Goal: Task Accomplishment & Management: Complete application form

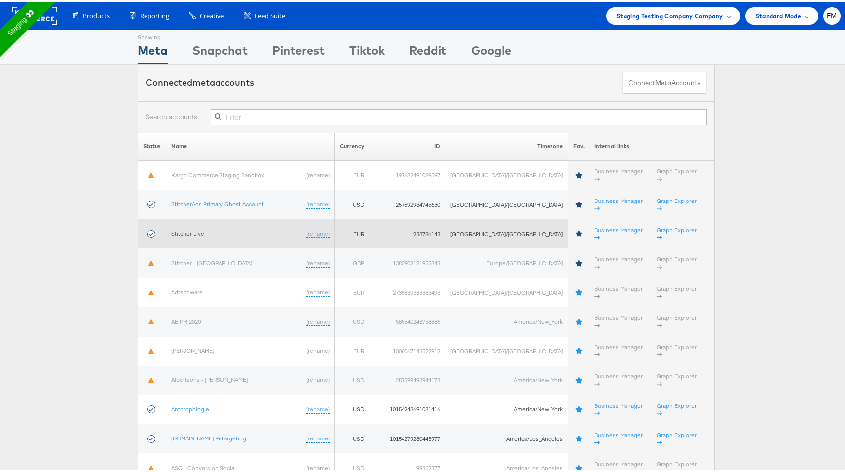
click at [197, 228] on link "Stitcher Live" at bounding box center [187, 231] width 33 height 7
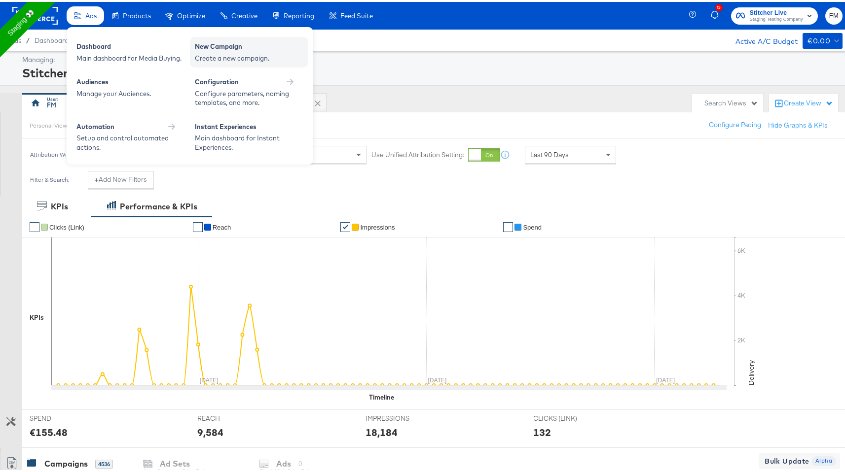
click at [232, 46] on div "New Campaign" at bounding box center [249, 46] width 108 height 12
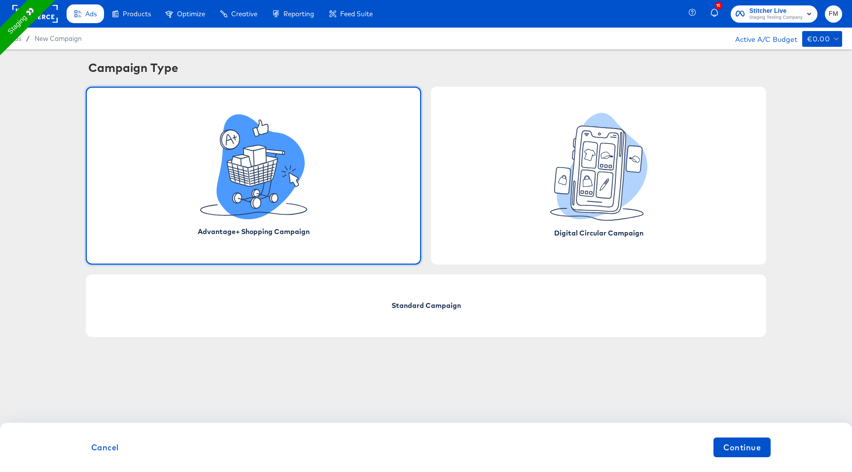
click at [229, 140] on icon at bounding box center [228, 140] width 5 height 2
click at [767, 463] on div "Cancel Continue" at bounding box center [426, 447] width 852 height 49
click at [760, 448] on span "Continue" at bounding box center [741, 448] width 37 height 14
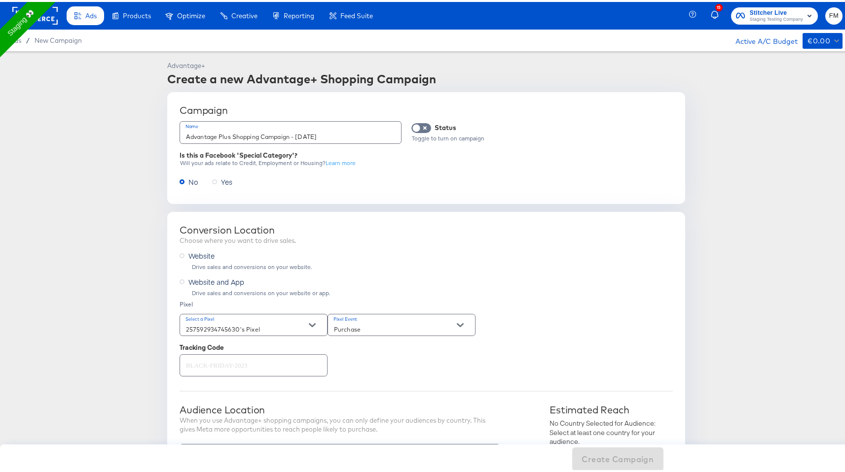
click at [380, 138] on input "Advantage Plus Shopping Campaign - September 10th, 2025" at bounding box center [290, 130] width 221 height 21
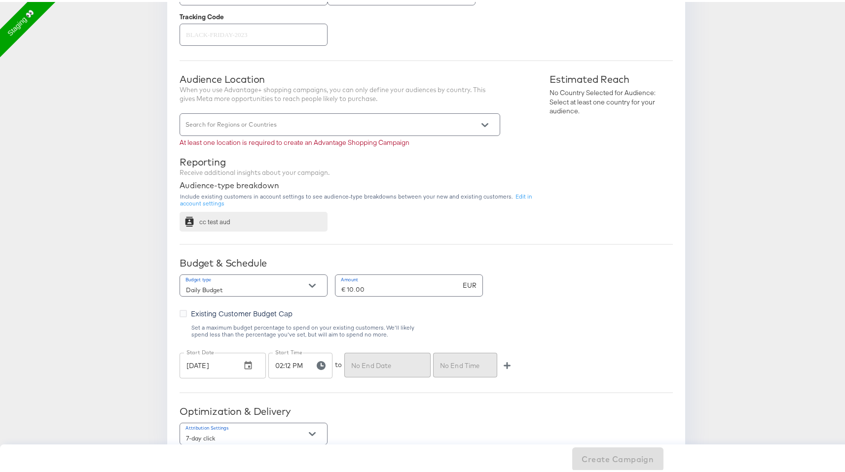
scroll to position [331, 0]
click at [282, 128] on input "Search for Regions or Countries" at bounding box center [326, 126] width 284 height 11
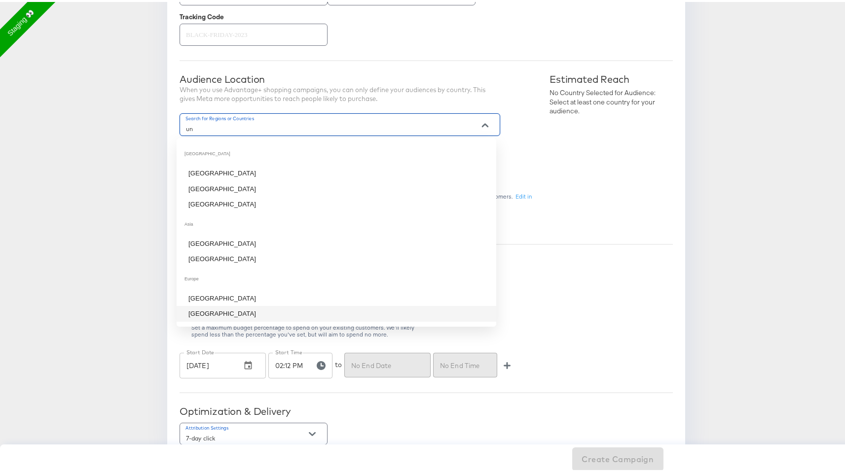
click at [290, 308] on li "United Kingdom" at bounding box center [337, 312] width 320 height 16
type input "un"
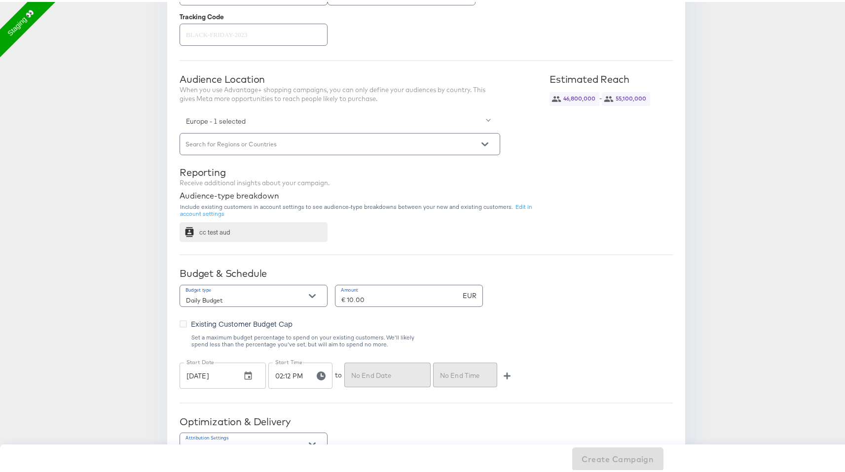
scroll to position [504, 0]
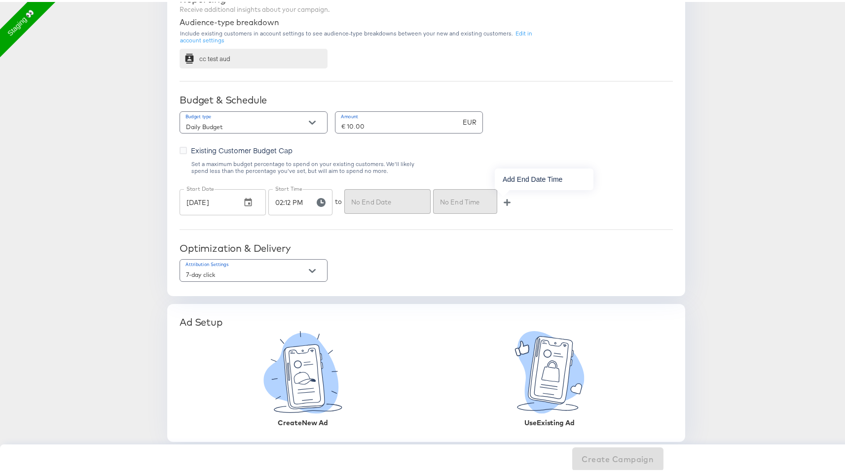
click at [503, 198] on icon "button" at bounding box center [506, 200] width 7 height 7
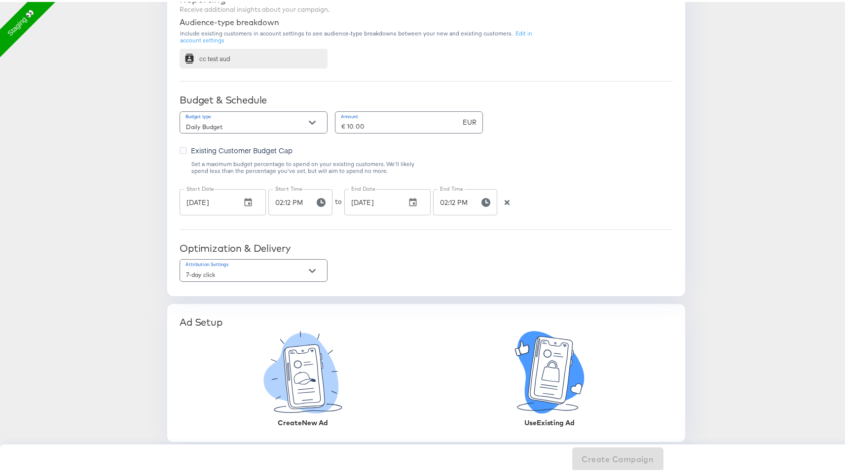
click at [555, 368] on icon at bounding box center [550, 370] width 18 height 22
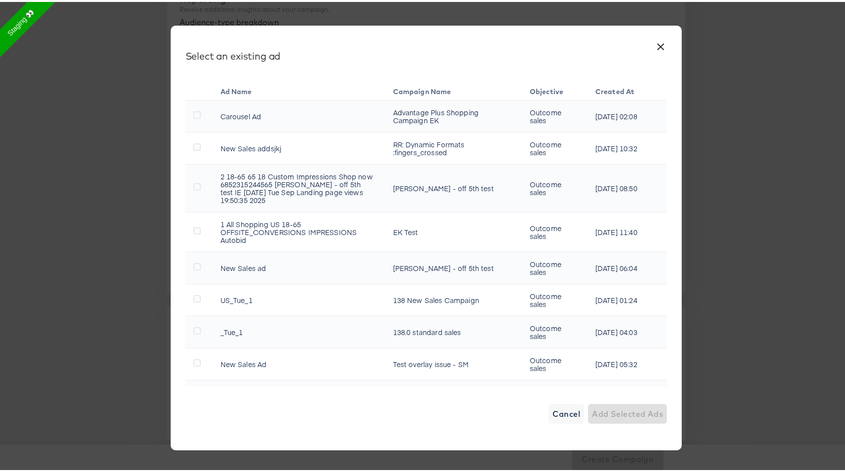
click at [244, 111] on td "Carousel Ad" at bounding box center [299, 115] width 173 height 32
click at [193, 148] on icon at bounding box center [196, 145] width 7 height 7
click at [0, 0] on input "checkbox" at bounding box center [0, 0] width 0 height 0
click at [183, 190] on div "× Select an existing ad Ad Name Campaign Name Objective Created At Carousel Ad …" at bounding box center [426, 236] width 511 height 425
click at [193, 186] on icon at bounding box center [196, 184] width 7 height 7
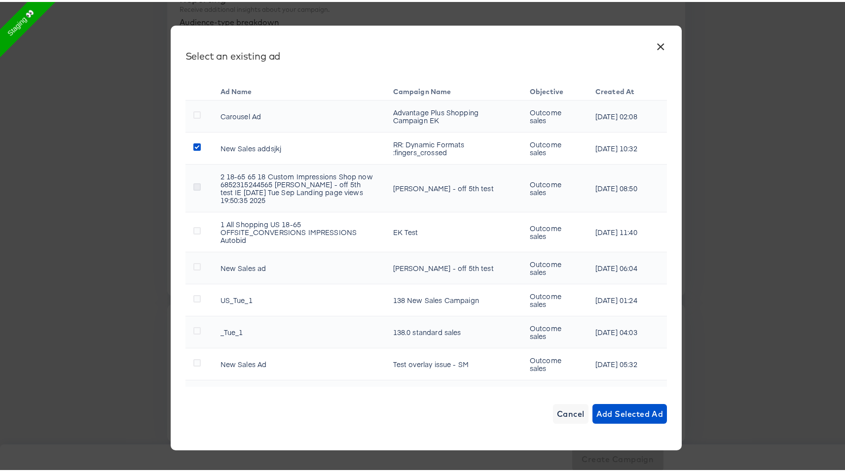
click at [0, 0] on input "checkbox" at bounding box center [0, 0] width 0 height 0
click at [193, 144] on icon at bounding box center [196, 145] width 7 height 7
click at [0, 0] on input "checkbox" at bounding box center [0, 0] width 0 height 0
click at [626, 404] on button "Add Selected Ad" at bounding box center [629, 412] width 75 height 20
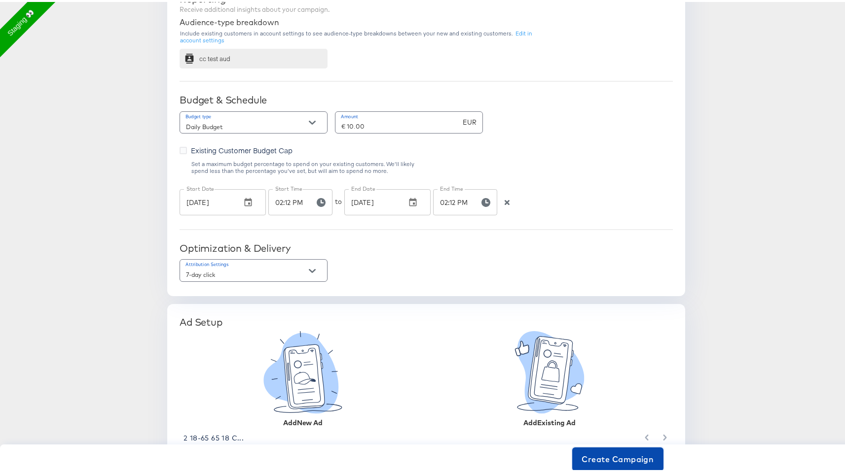
click at [625, 457] on span "Create Campaign" at bounding box center [618, 458] width 72 height 14
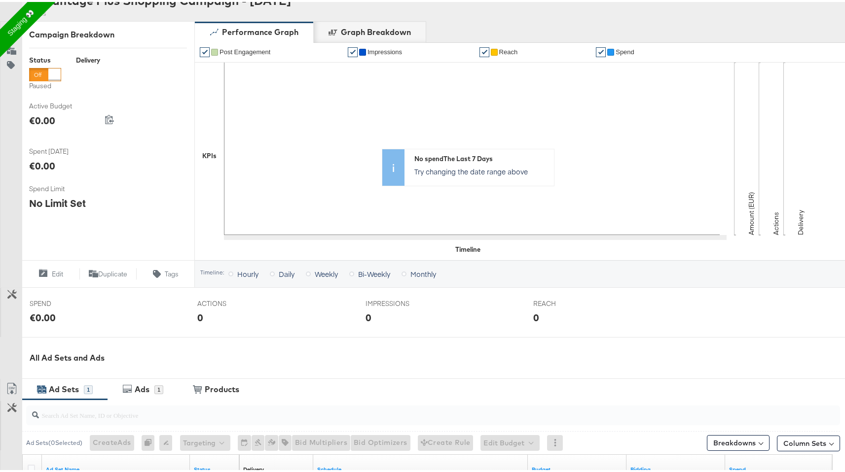
scroll to position [281, 0]
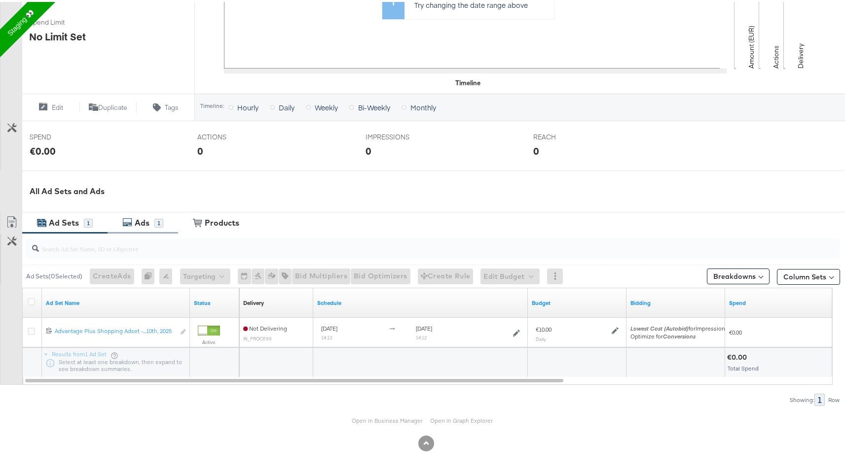
click at [139, 221] on div "Ads" at bounding box center [142, 220] width 15 height 11
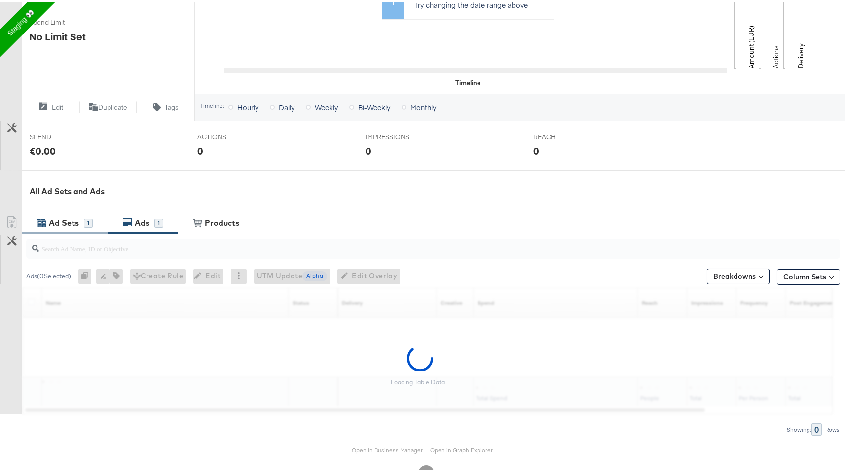
click at [80, 225] on div "Ad Sets" at bounding box center [64, 220] width 37 height 11
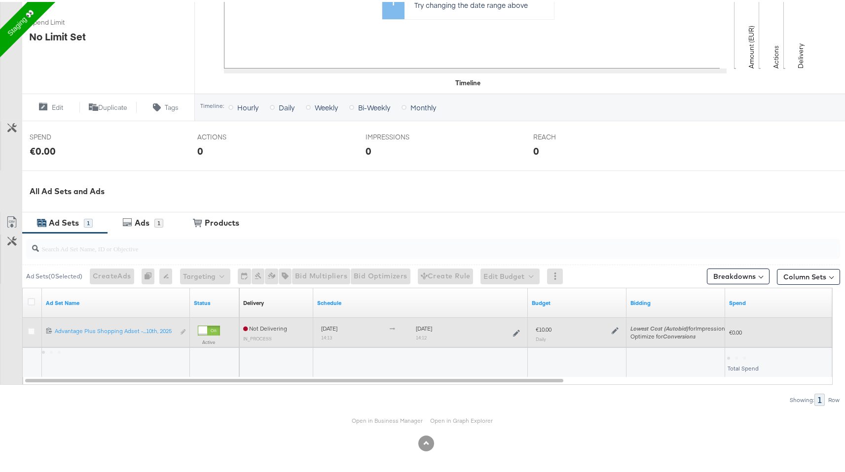
click at [182, 331] on div "Edit ad set" at bounding box center [183, 330] width 6 height 10
click at [184, 329] on div "Edit ad set" at bounding box center [183, 330] width 6 height 10
click at [29, 330] on icon at bounding box center [31, 329] width 7 height 7
click at [0, 0] on input "checkbox" at bounding box center [0, 0] width 0 height 0
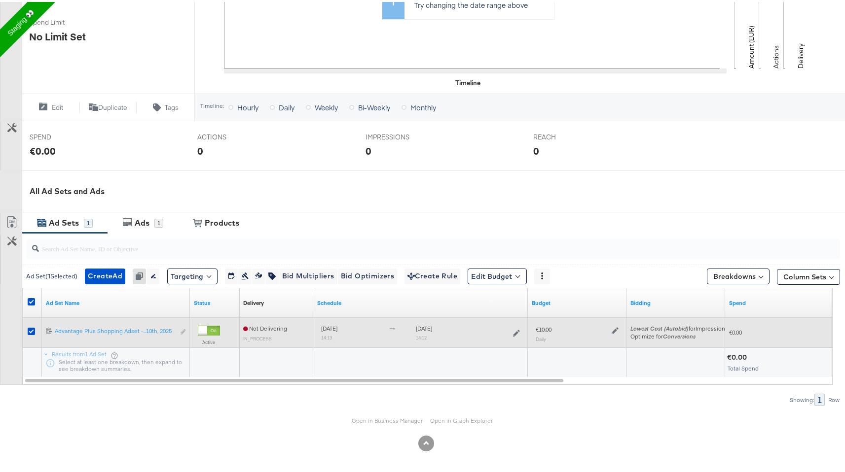
click at [184, 329] on div "Edit ad set" at bounding box center [183, 330] width 6 height 10
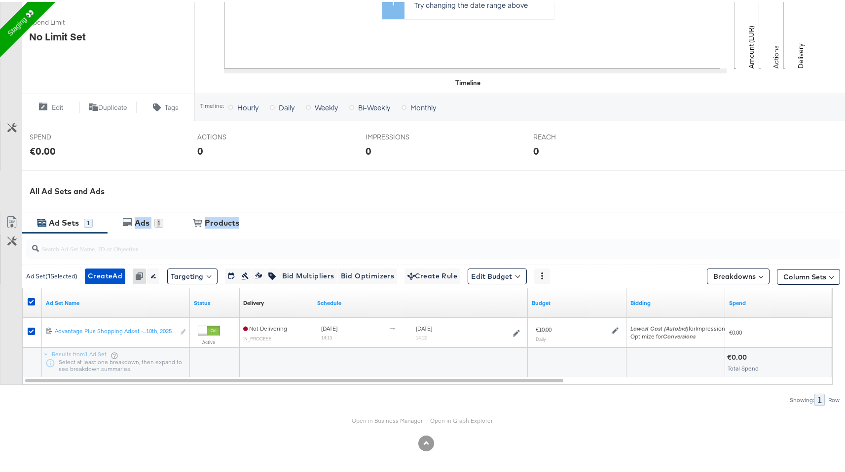
drag, startPoint x: 136, startPoint y: 216, endPoint x: 386, endPoint y: 251, distance: 251.9
click at [386, 251] on div "Campaign Activity Campaign Advantage Plus Shopping Campaign - September 10th, 2…" at bounding box center [426, 128] width 852 height 643
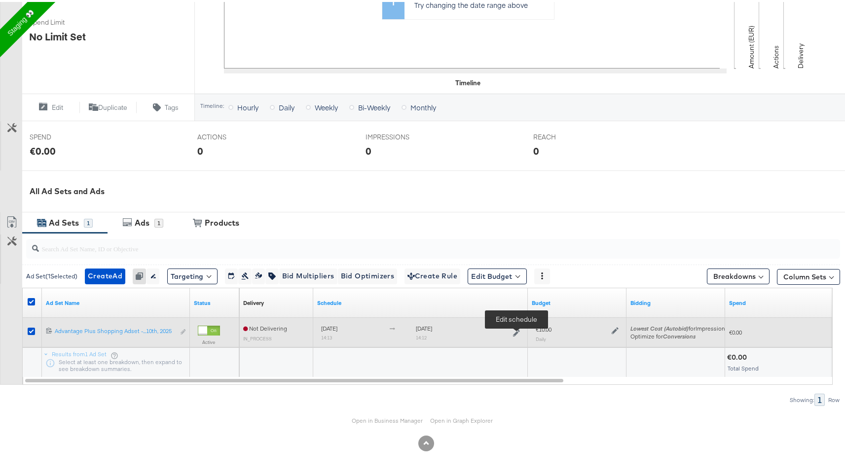
click at [518, 331] on icon at bounding box center [516, 331] width 7 height 7
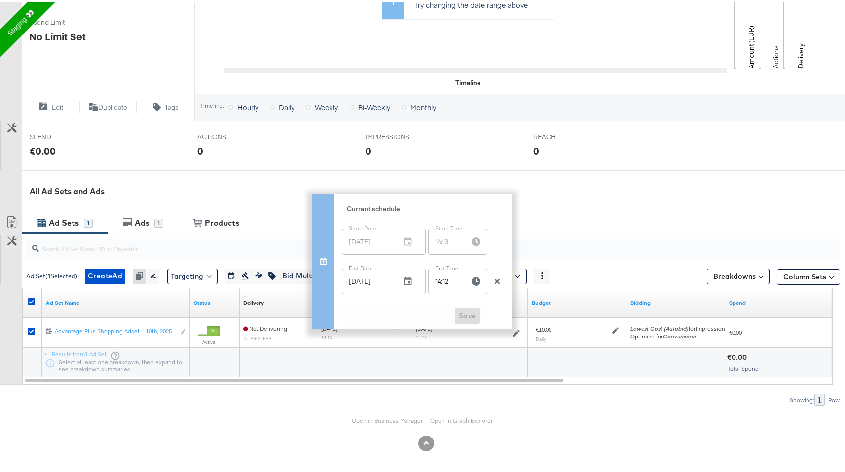
click at [371, 277] on input "Sep 17, 2025" at bounding box center [367, 280] width 51 height 26
click at [413, 275] on button "button" at bounding box center [408, 280] width 22 height 22
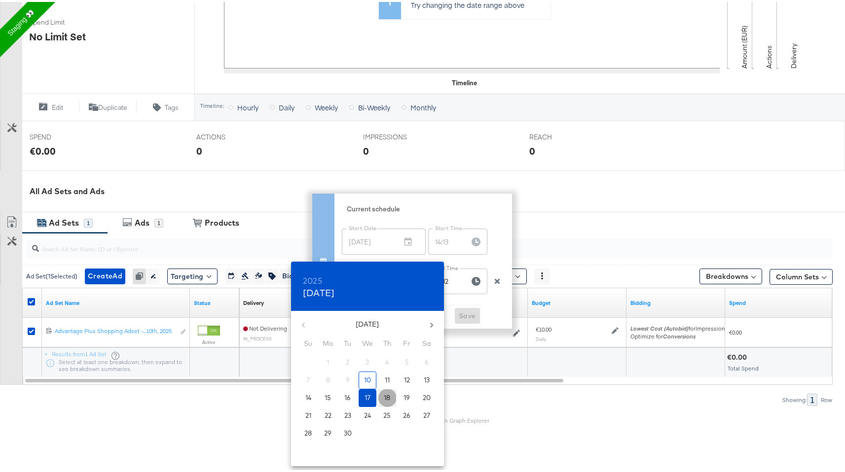
click at [386, 389] on button "18" at bounding box center [387, 397] width 18 height 18
click at [339, 392] on span "16" at bounding box center [348, 396] width 18 height 9
type input "Sep 16, 2025"
click at [480, 315] on div at bounding box center [426, 236] width 852 height 472
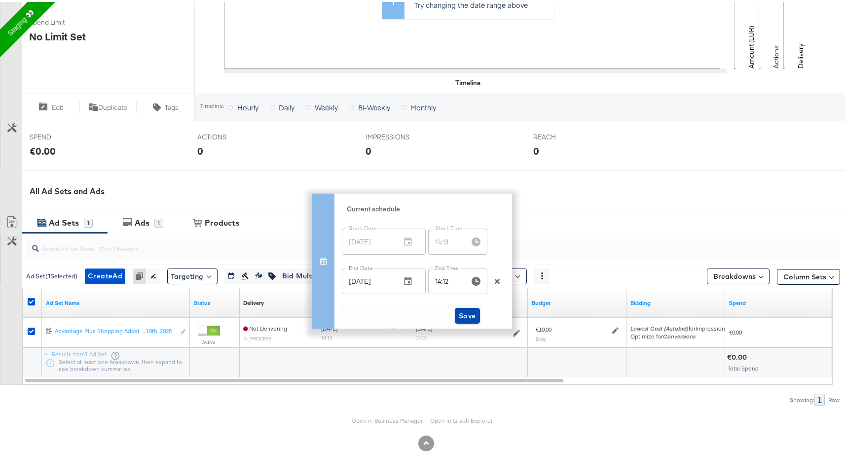
click at [469, 314] on span "Save" at bounding box center [467, 314] width 17 height 12
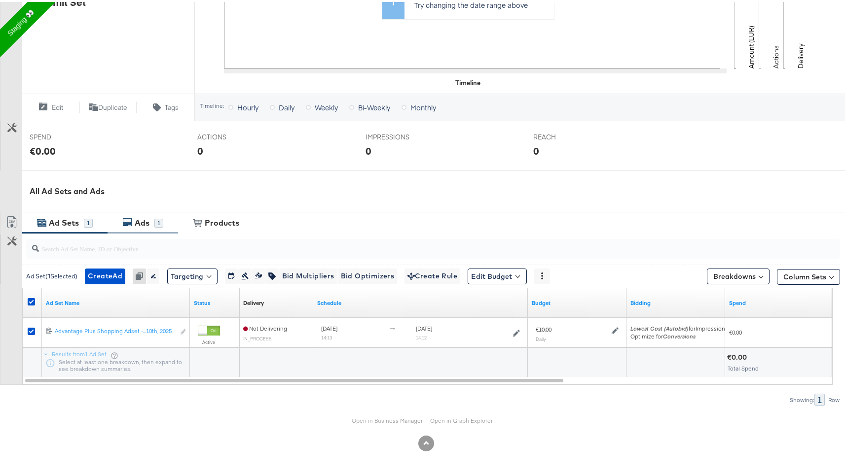
click at [157, 221] on div "1" at bounding box center [158, 221] width 9 height 9
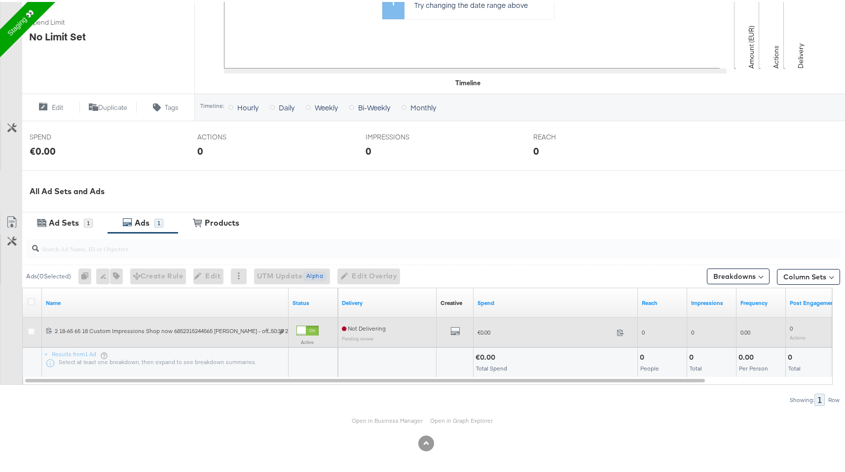
click at [275, 329] on div "Edit ad" at bounding box center [278, 330] width 11 height 10
click at [279, 329] on div "Edit ad" at bounding box center [278, 330] width 11 height 10
click at [282, 329] on icon "link" at bounding box center [281, 329] width 5 height 5
click at [280, 330] on icon "link" at bounding box center [281, 329] width 5 height 5
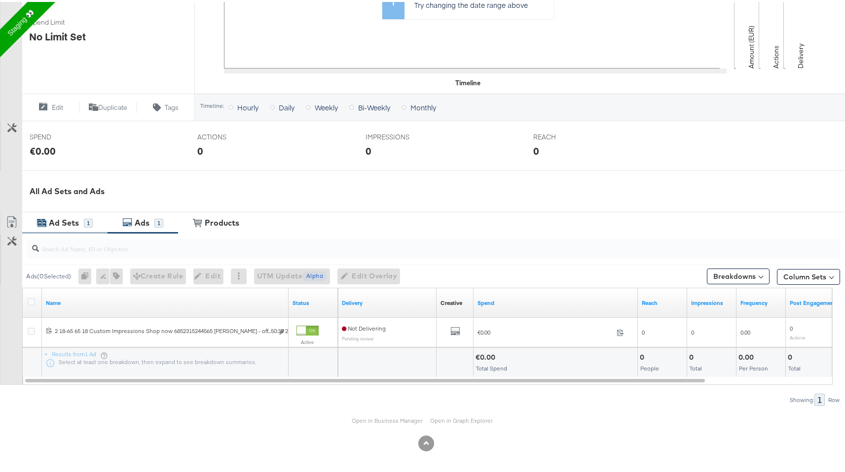
click at [86, 224] on div "1" at bounding box center [88, 221] width 9 height 9
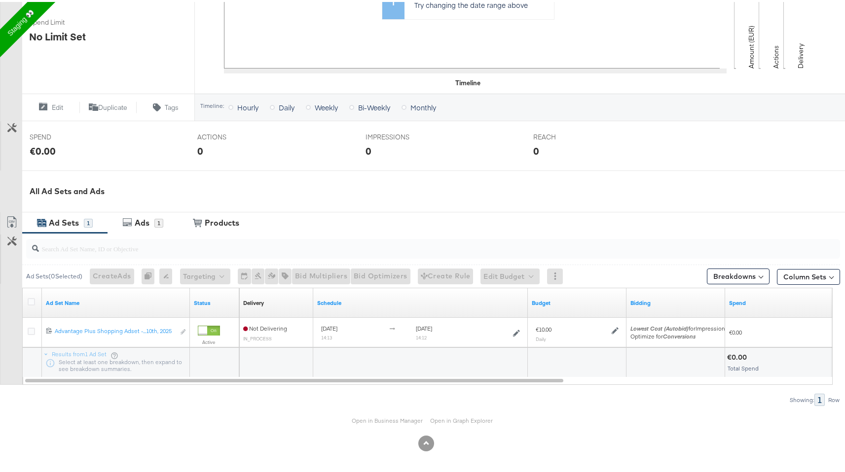
click at [66, 218] on div "Ad Sets" at bounding box center [64, 220] width 30 height 11
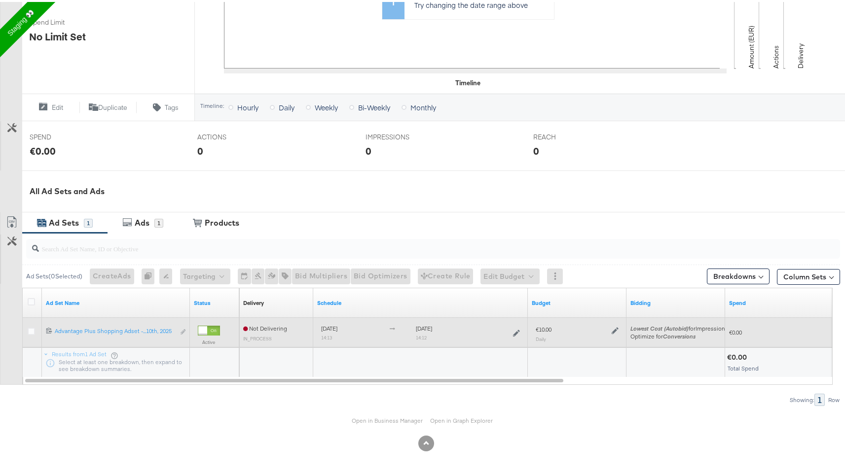
click at [183, 328] on div "Edit ad set" at bounding box center [183, 330] width 6 height 10
click at [31, 328] on icon at bounding box center [31, 329] width 7 height 7
click at [0, 0] on input "checkbox" at bounding box center [0, 0] width 0 height 0
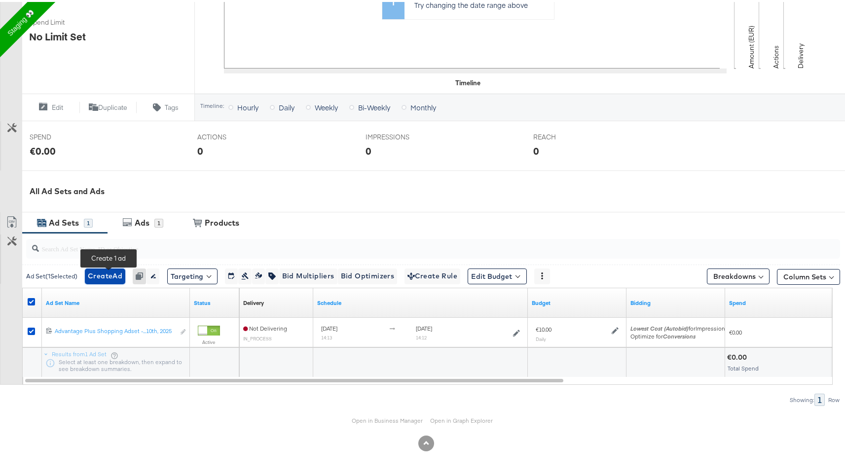
click at [120, 276] on span "Create Ad" at bounding box center [105, 274] width 35 height 12
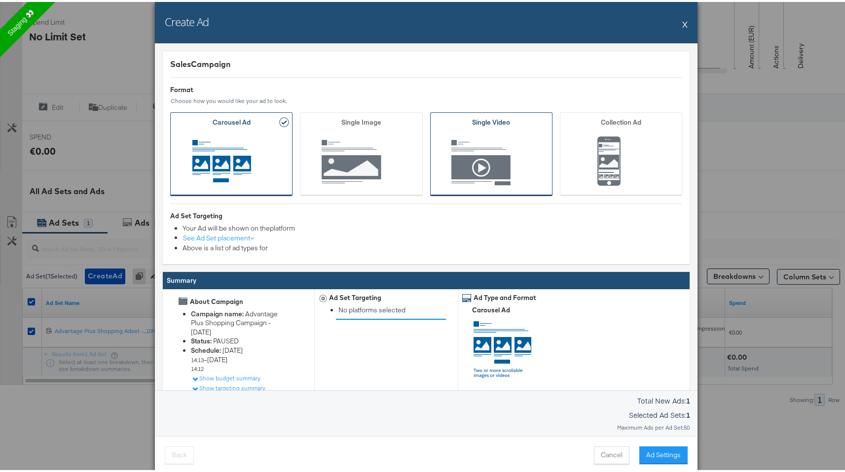
click at [503, 161] on span "Ad Format" at bounding box center [491, 161] width 92 height 54
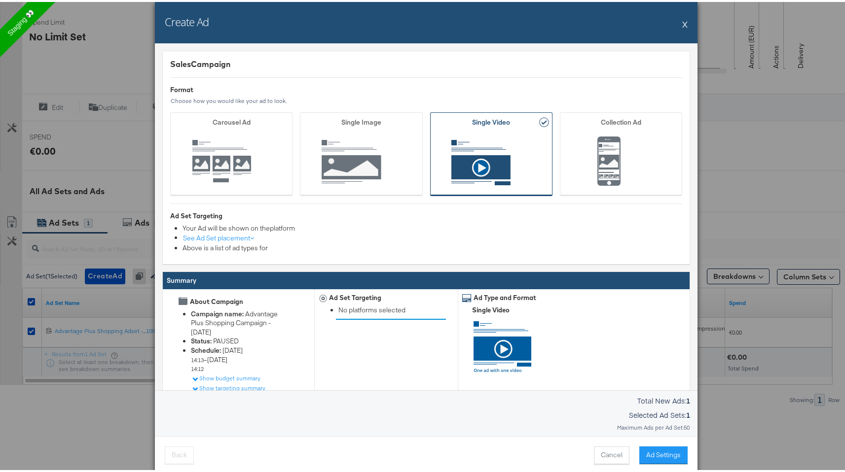
click at [501, 345] on div at bounding box center [501, 349] width 59 height 67
click at [672, 453] on button "Ad Settings" at bounding box center [663, 454] width 48 height 18
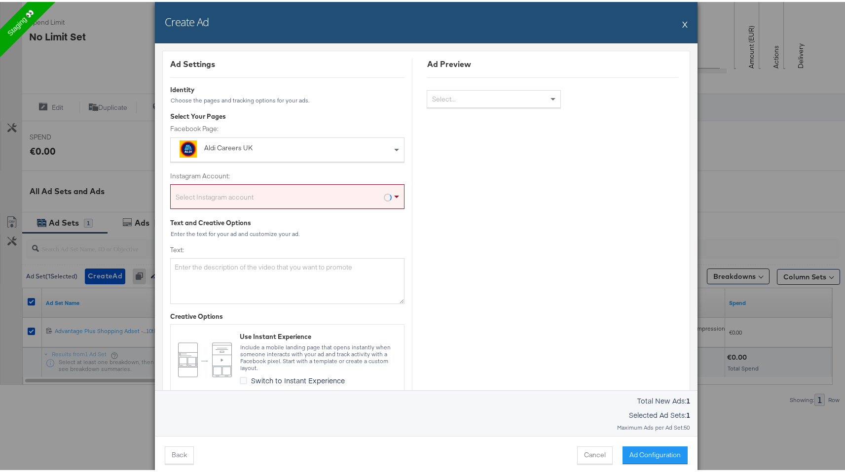
click at [321, 177] on label "Instagram Account:" at bounding box center [287, 174] width 234 height 9
click at [321, 192] on div "Select Instagram account" at bounding box center [287, 197] width 233 height 20
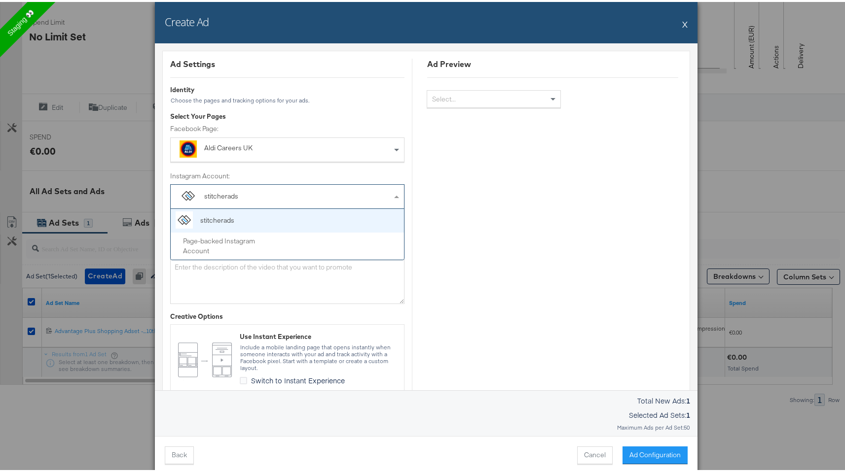
click at [319, 143] on div "Aldi Careers UK" at bounding box center [264, 147] width 121 height 10
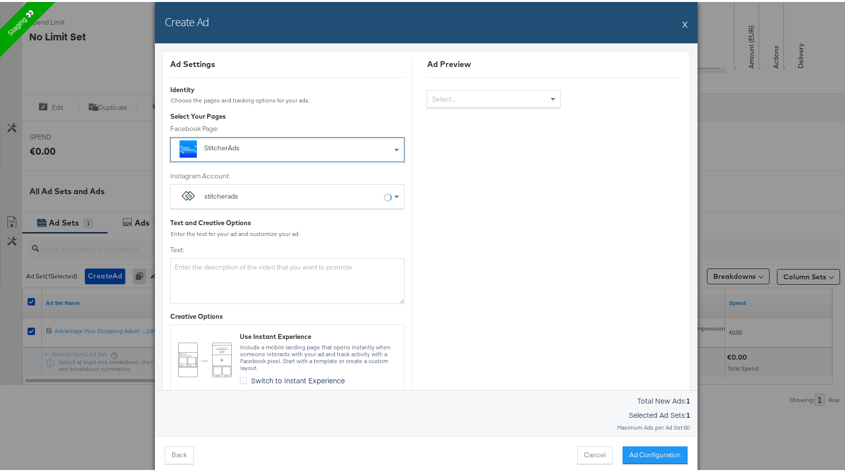
click at [316, 195] on div "stitcherads" at bounding box center [287, 195] width 233 height 24
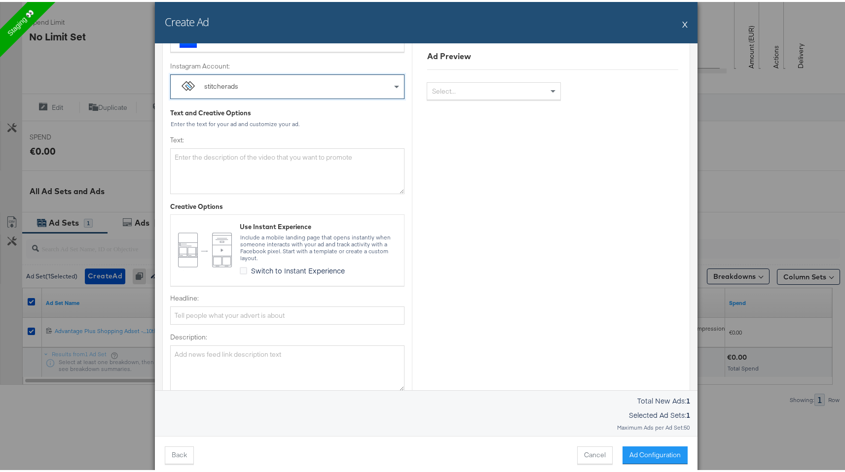
scroll to position [105, 0]
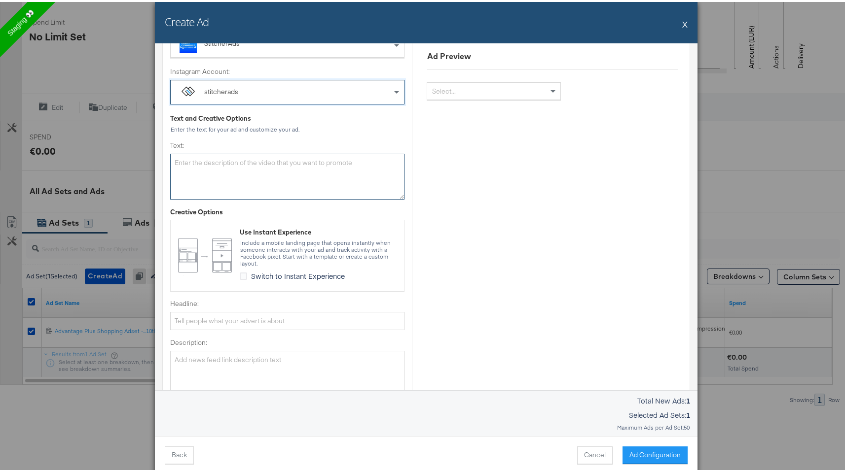
click at [315, 161] on textarea "Text:" at bounding box center [287, 174] width 234 height 45
click at [274, 156] on textarea "Summer Sale" at bounding box center [287, 174] width 234 height 45
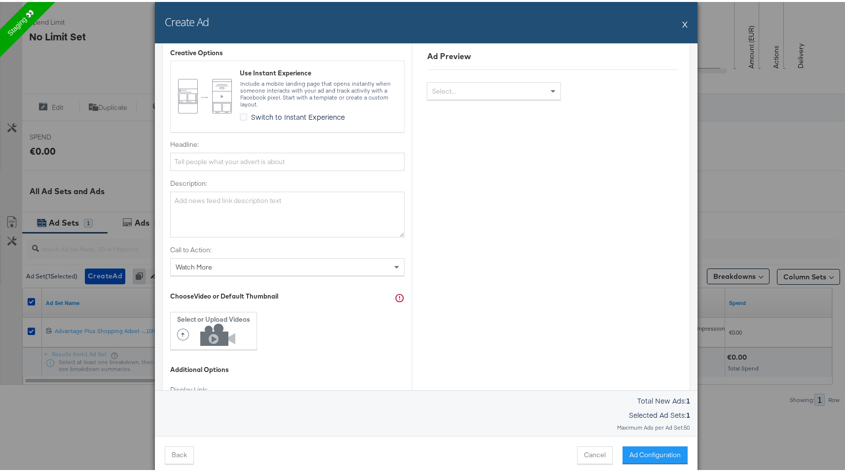
scroll to position [266, 0]
type textarea "Summer Sale"
click at [305, 155] on input "Headline:" at bounding box center [287, 158] width 234 height 18
paste input "Summer Sale"
type input "Summer Sale"
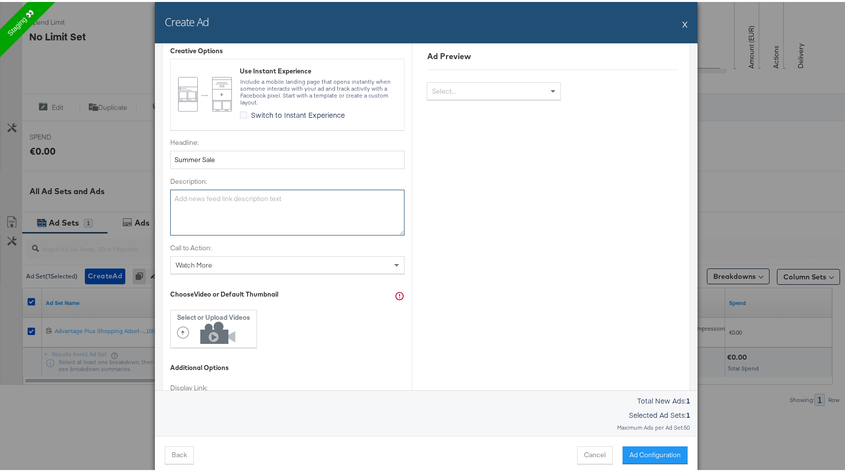
click at [286, 195] on textarea "Description:" at bounding box center [287, 210] width 234 height 45
paste textarea "Summer Sale"
type textarea "Summer Sale"
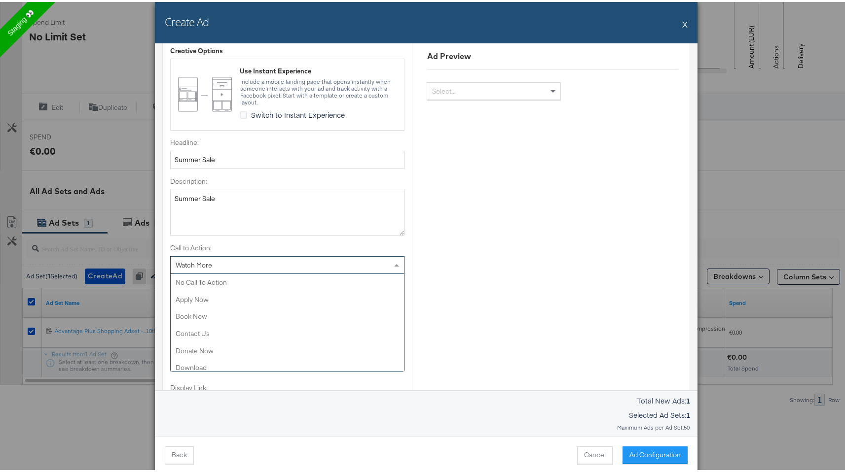
click at [277, 261] on div "Watch More" at bounding box center [287, 263] width 233 height 17
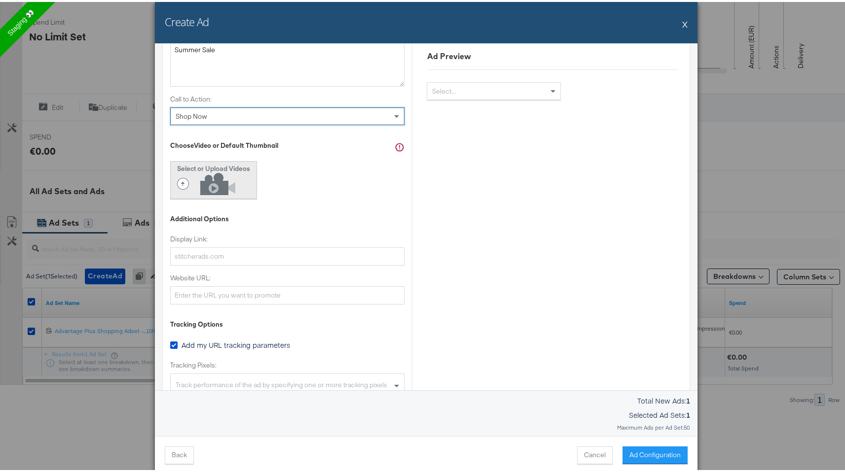
scroll to position [417, 0]
click at [219, 174] on icon at bounding box center [208, 180] width 63 height 22
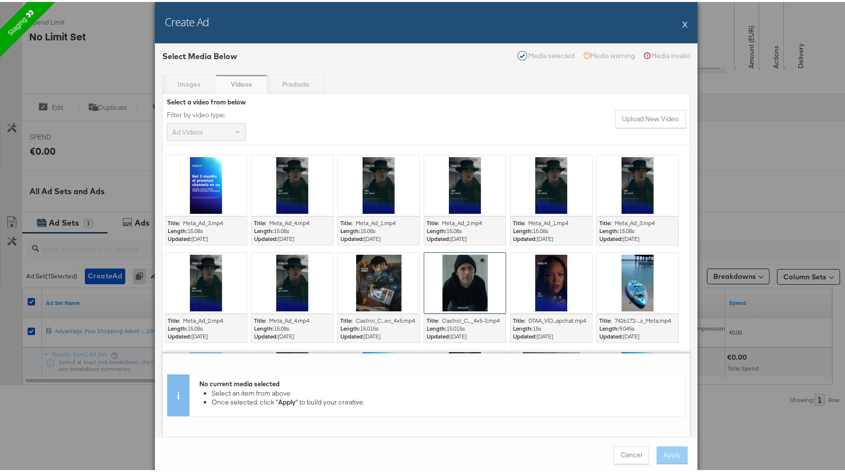
click at [472, 286] on div at bounding box center [465, 281] width 82 height 62
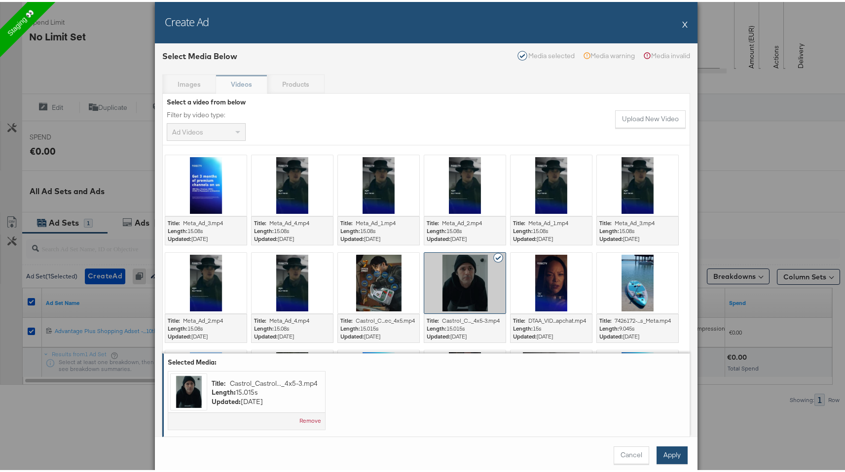
click at [658, 456] on button "Apply" at bounding box center [671, 454] width 31 height 18
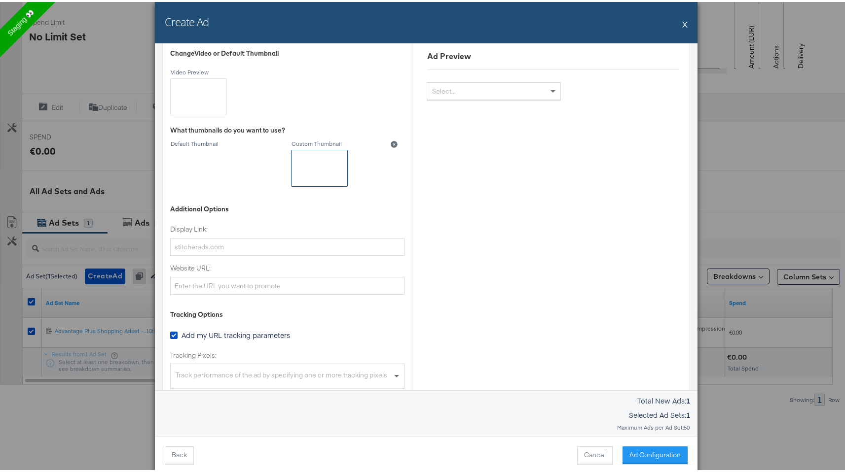
scroll to position [566, 0]
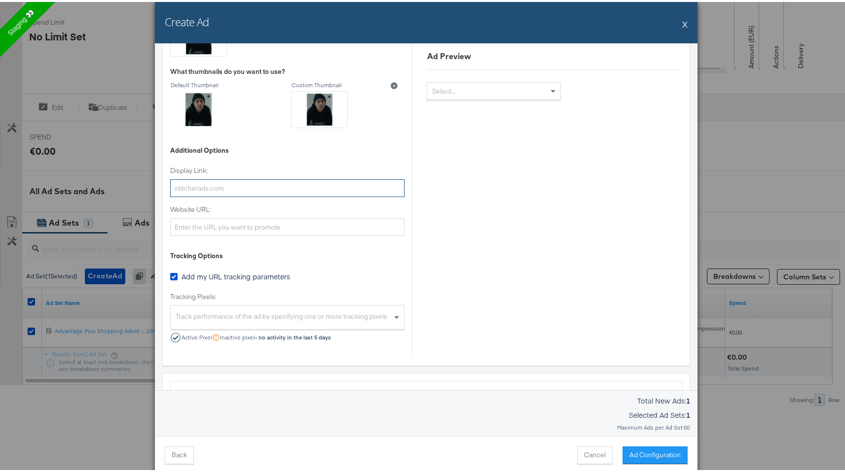
click at [308, 189] on input "Display Link:" at bounding box center [287, 187] width 234 height 18
type input "http://www.kargo.com"
click at [301, 222] on input "Website URL:" at bounding box center [287, 225] width 234 height 18
click at [243, 185] on input "http://www.kargo.com" at bounding box center [287, 187] width 234 height 18
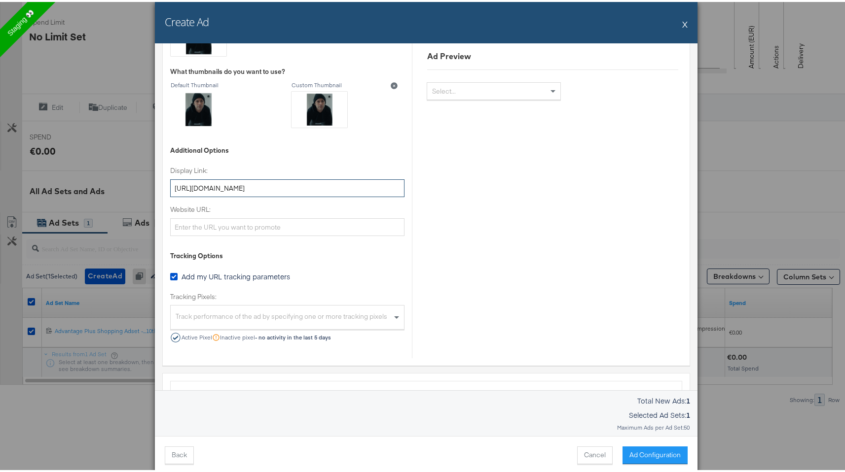
click at [243, 185] on input "http://www.kargo.com" at bounding box center [287, 187] width 234 height 18
click at [239, 213] on div "Website URL:" at bounding box center [287, 218] width 234 height 31
click at [238, 224] on input "Website URL:" at bounding box center [287, 225] width 234 height 18
paste input "http://www.kargo.com"
type input "http://www.kargo.com"
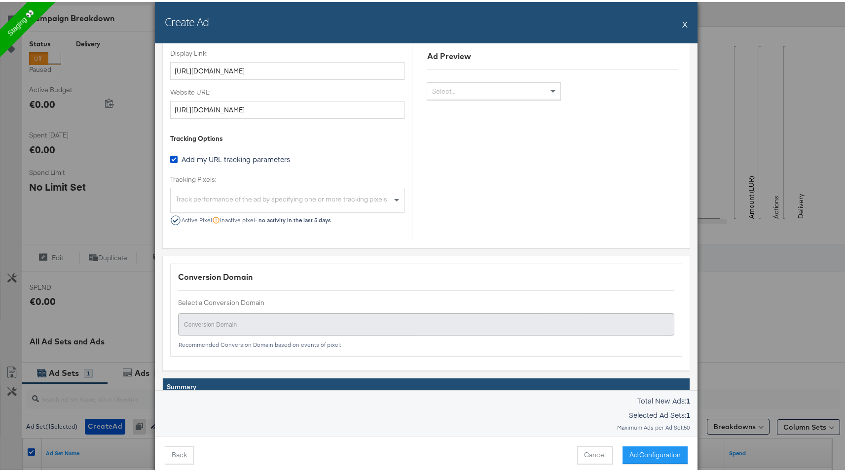
scroll to position [675, 0]
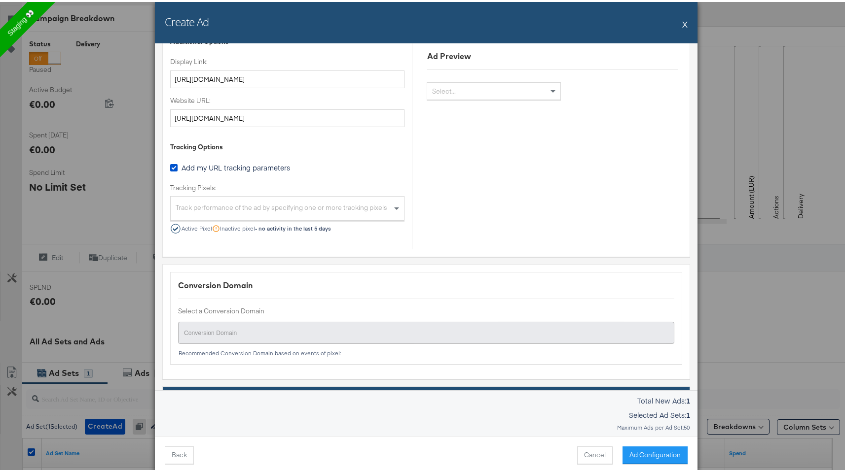
click at [351, 208] on div "Track performance of the ad by specifying one or more tracking pixels" at bounding box center [287, 207] width 233 height 21
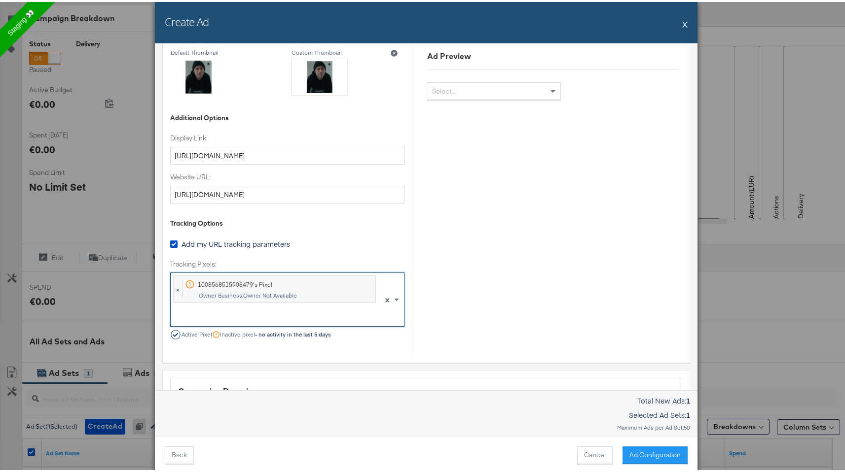
scroll to position [695, 1]
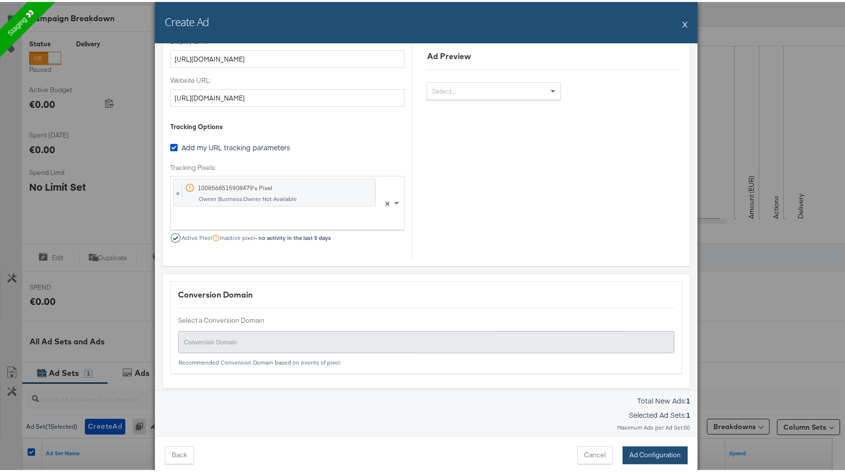
click at [650, 455] on button "Ad Configuration" at bounding box center [654, 454] width 65 height 18
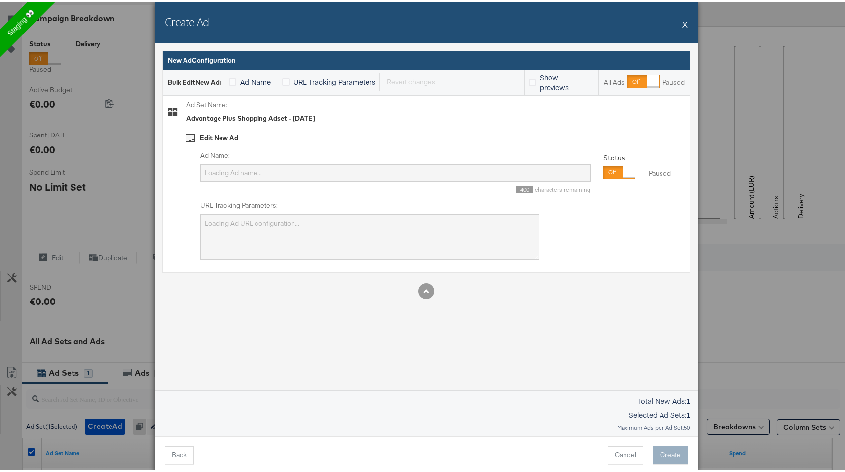
type input "GB_Wed_2"
type textarea "CCTESTSAID={{ad.id}}&adID={{ad.id}}&campaignID=6853241615165"
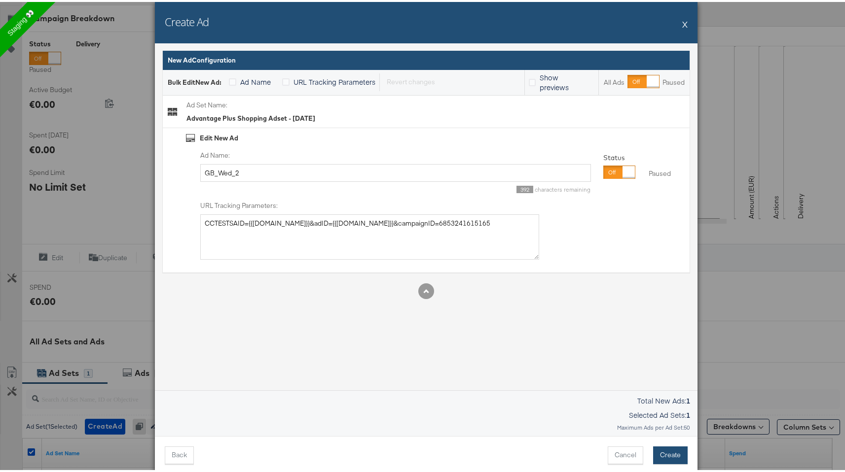
click at [653, 451] on button "Create" at bounding box center [670, 454] width 35 height 18
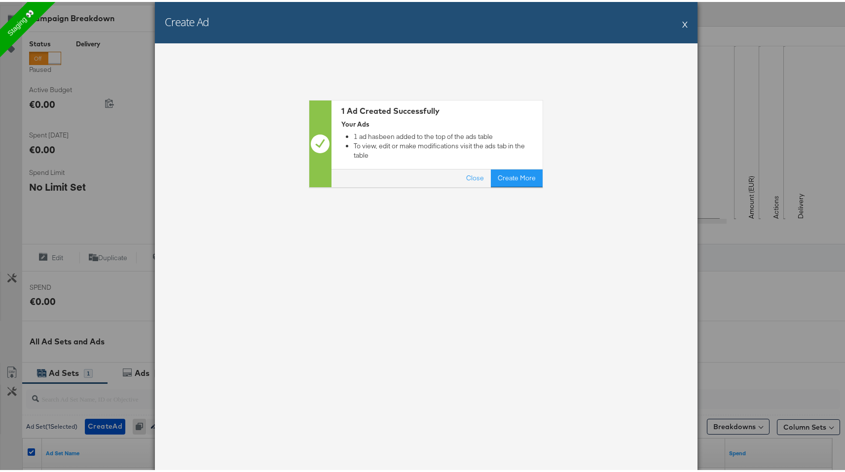
click at [684, 23] on div "Create Ad X" at bounding box center [426, 20] width 542 height 41
click at [678, 22] on div "Create Ad X" at bounding box center [426, 20] width 542 height 41
click at [682, 21] on button "X" at bounding box center [684, 22] width 5 height 20
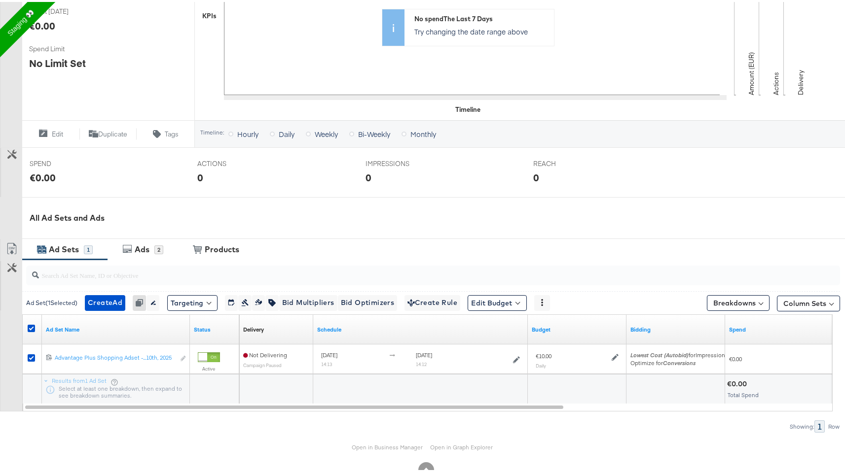
scroll to position [257, 0]
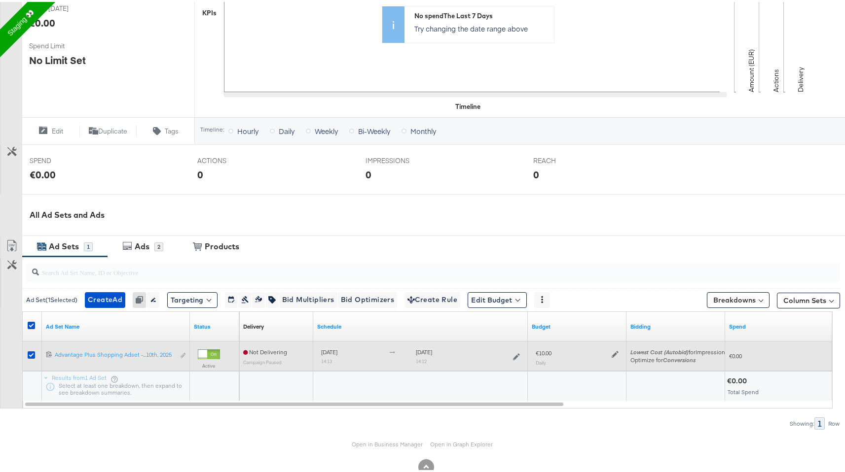
click at [185, 355] on div "Edit ad set" at bounding box center [183, 354] width 6 height 10
click at [183, 354] on div "Edit ad set" at bounding box center [183, 354] width 6 height 10
click at [180, 352] on div "Edit ad set" at bounding box center [183, 354] width 6 height 10
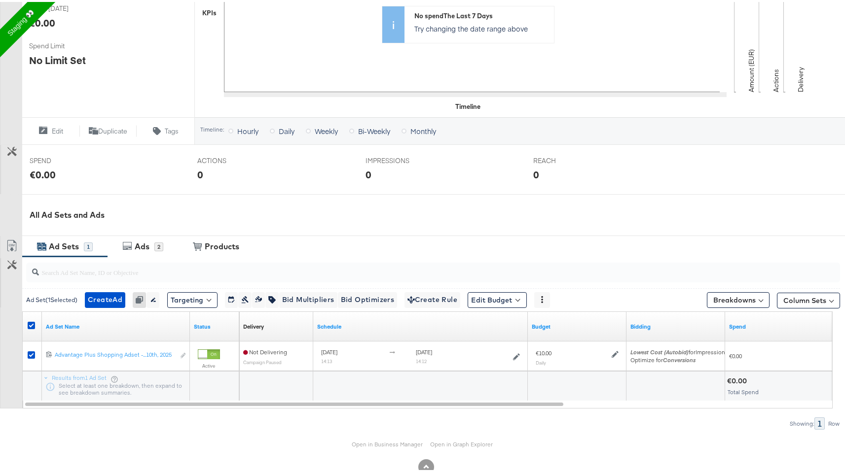
scroll to position [0, 0]
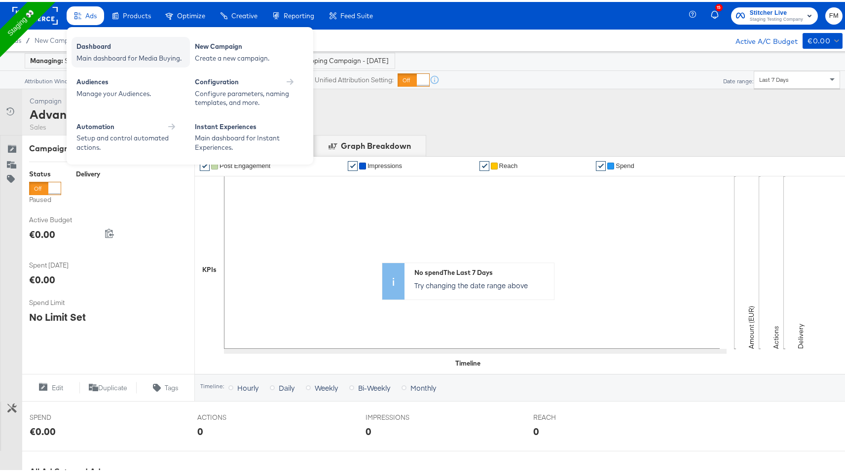
click at [100, 58] on div "Main dashboard for Media Buying." at bounding box center [130, 56] width 108 height 9
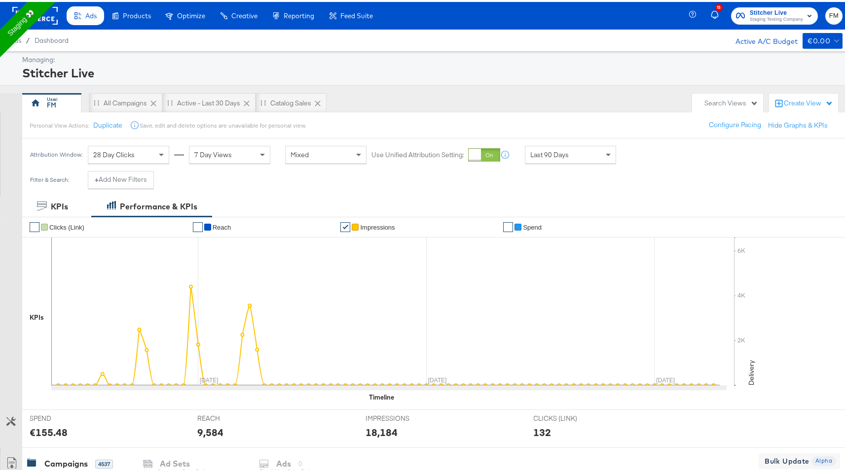
scroll to position [394, 0]
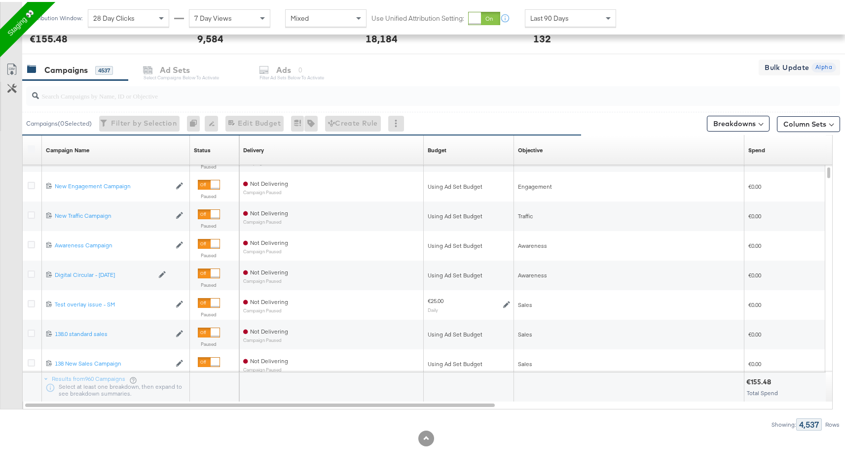
click at [19, 331] on div "Customize KPIs Export as CSV" at bounding box center [11, 233] width 22 height 350
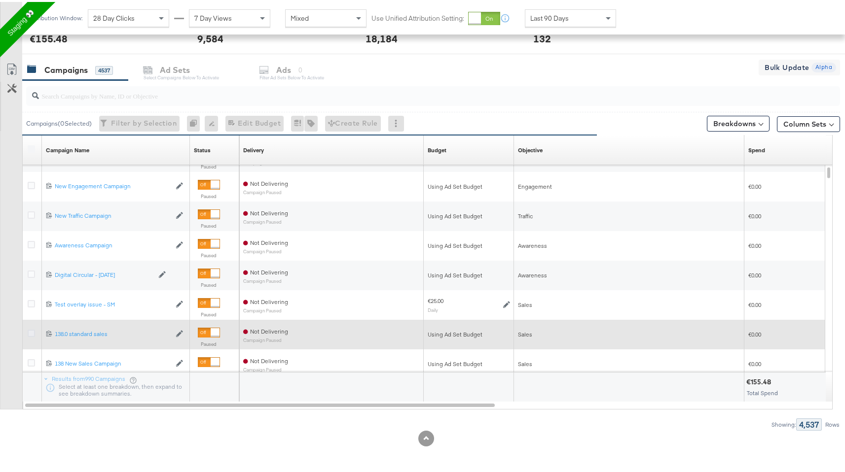
click at [30, 331] on icon at bounding box center [31, 331] width 7 height 7
click at [0, 0] on input "checkbox" at bounding box center [0, 0] width 0 height 0
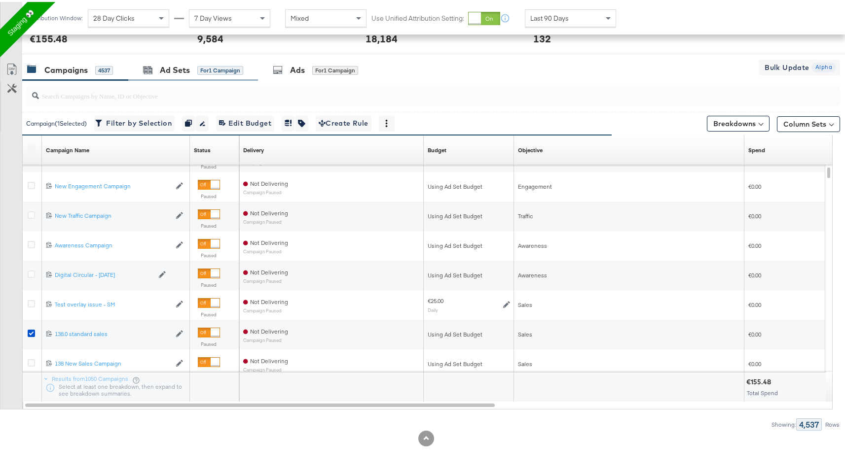
click at [170, 76] on div "Ad Sets for 1 Campaign" at bounding box center [193, 68] width 130 height 21
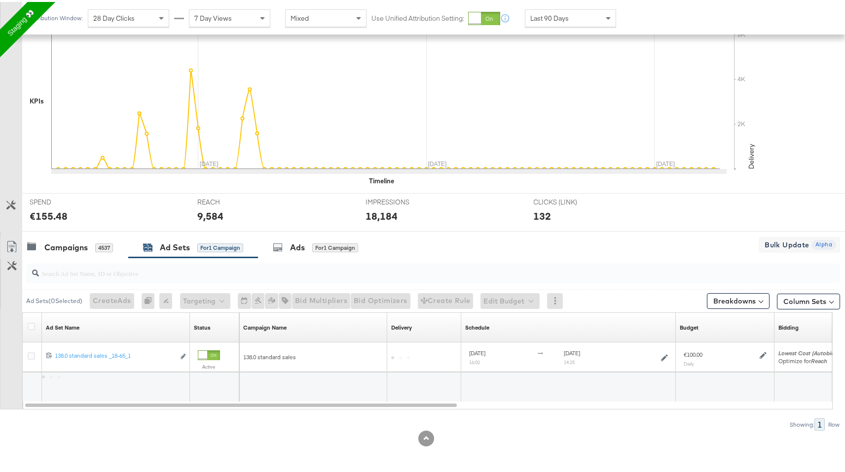
scroll to position [216, 0]
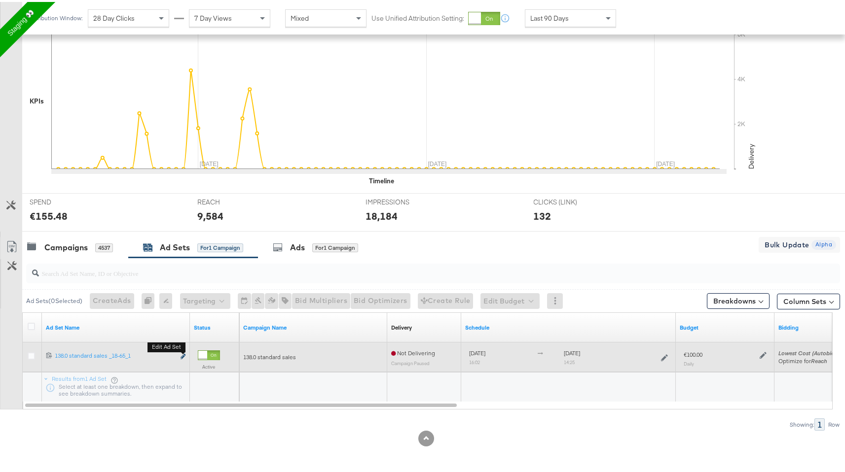
click at [185, 354] on button "Edit ad set" at bounding box center [183, 355] width 6 height 10
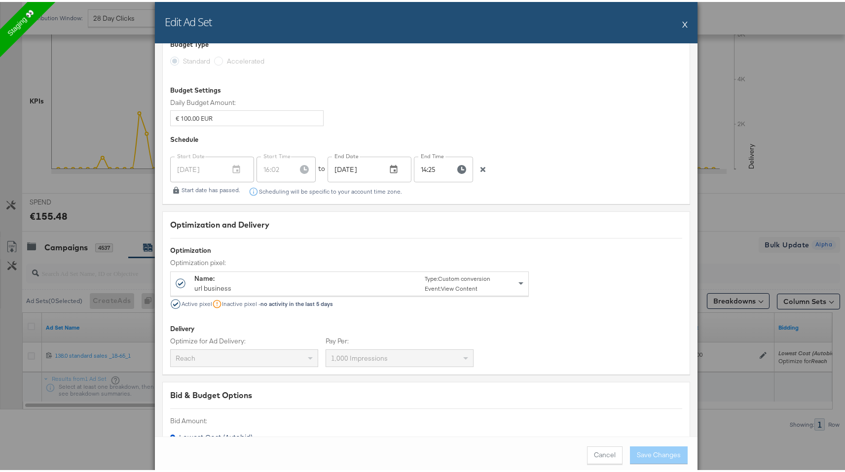
scroll to position [1717, 0]
click at [354, 160] on input "Sep 16, 2025" at bounding box center [352, 165] width 51 height 26
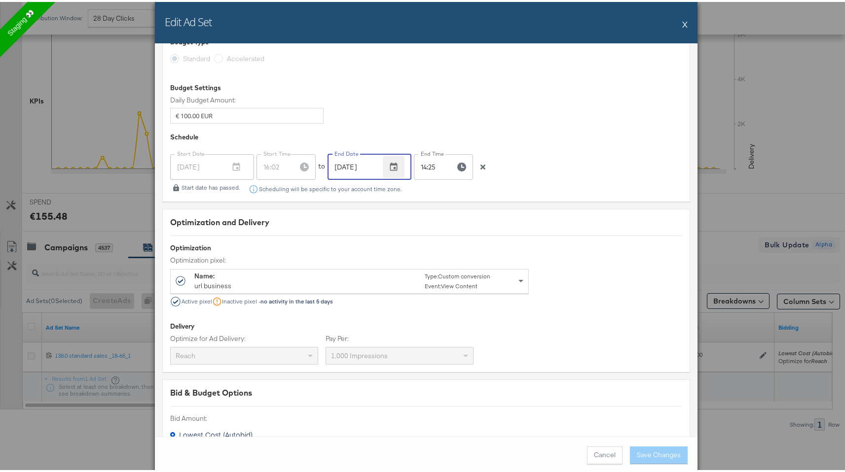
click at [389, 161] on icon "button" at bounding box center [394, 165] width 10 height 10
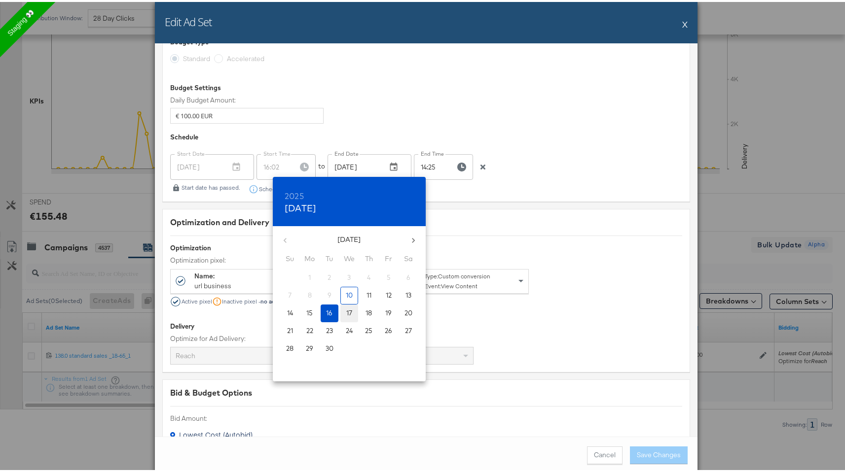
click at [350, 308] on p "17" at bounding box center [349, 311] width 6 height 9
type input "Sep 17, 2025"
click at [641, 456] on div at bounding box center [426, 236] width 852 height 472
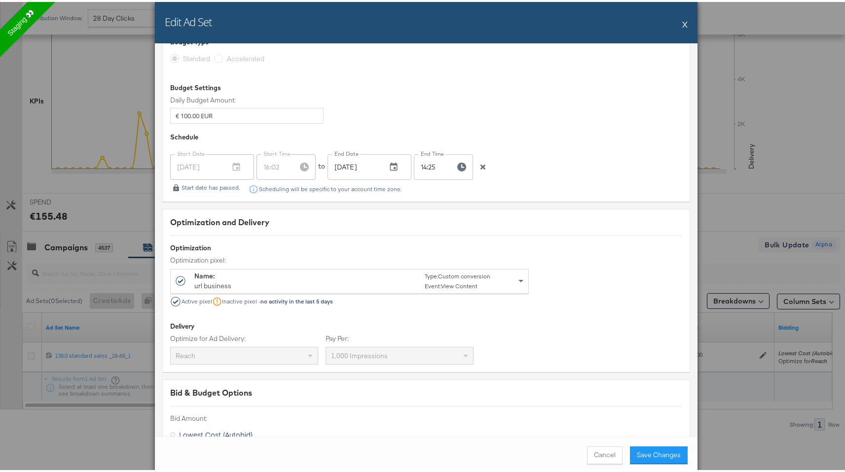
click at [641, 456] on button "Save Changes" at bounding box center [659, 454] width 58 height 18
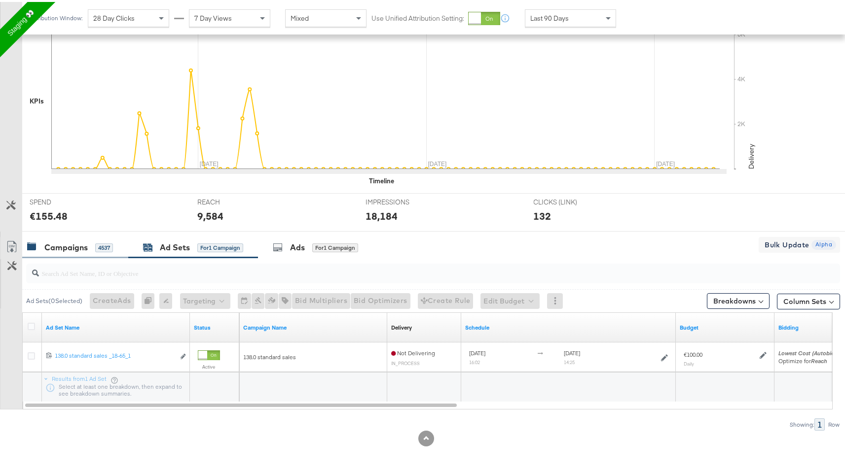
click at [72, 242] on div "Campaigns" at bounding box center [65, 245] width 43 height 11
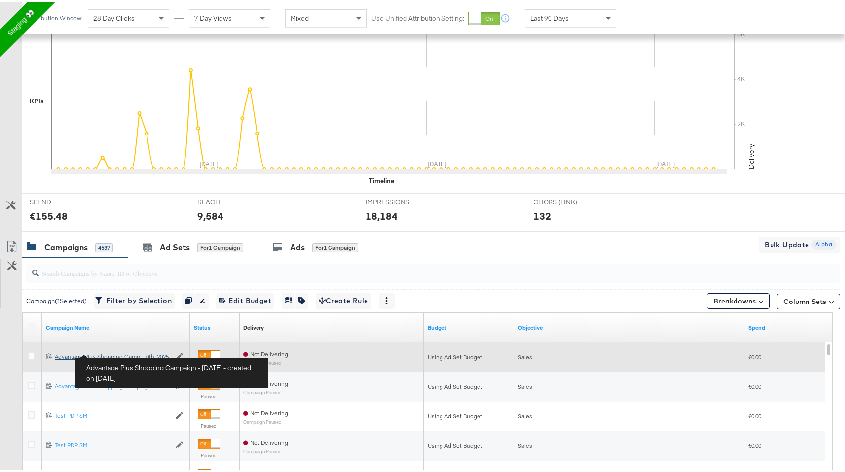
click at [76, 354] on div "Advantage Plus Shopping Campaign - September 10th, 2025 Advantage Plus Shopping…" at bounding box center [113, 355] width 116 height 8
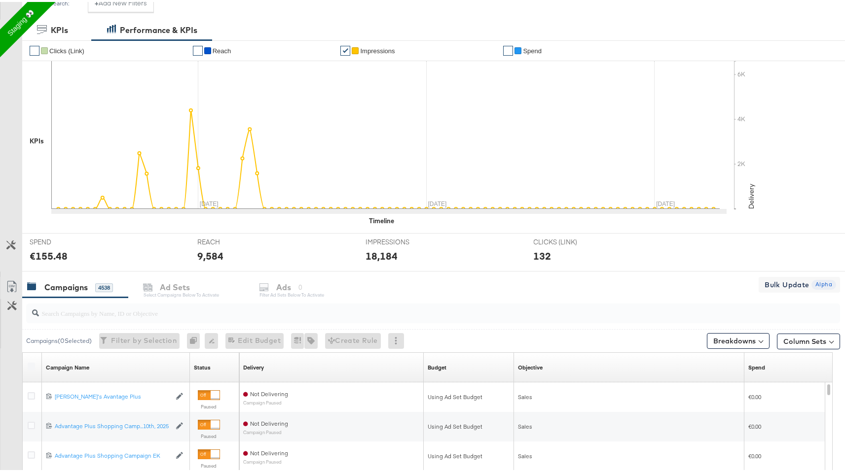
scroll to position [310, 0]
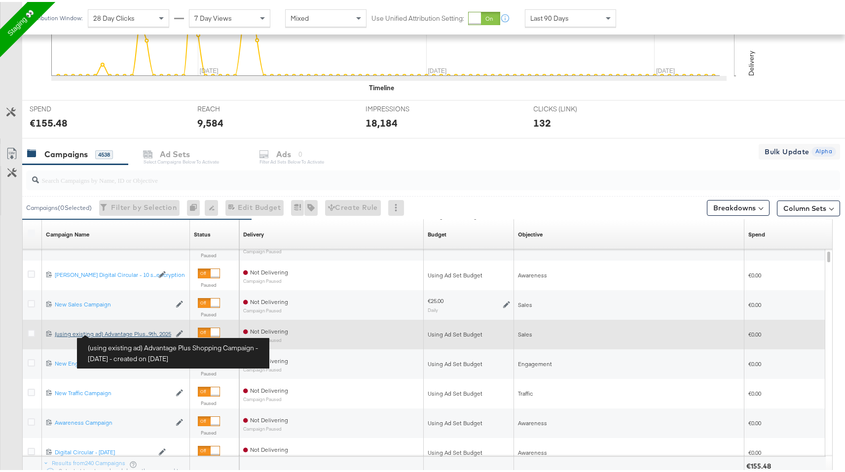
click at [114, 332] on div "(using existing ad) Advantage Plus Shopping Campaign - September 9th, 2025 (usi…" at bounding box center [113, 332] width 116 height 8
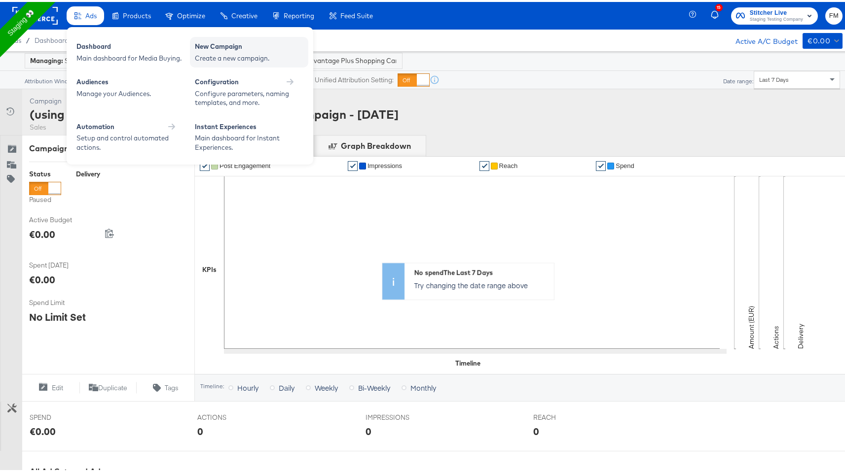
click at [223, 57] on div "Create a new campaign." at bounding box center [249, 56] width 108 height 9
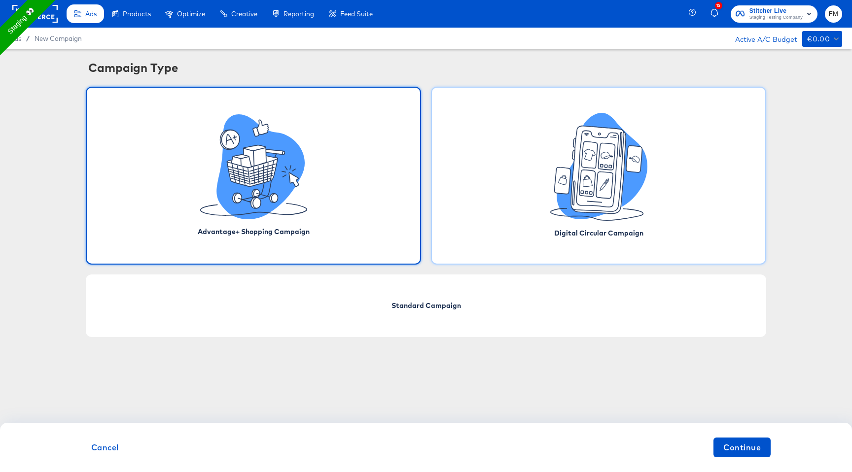
click at [565, 178] on icon at bounding box center [562, 181] width 8 height 10
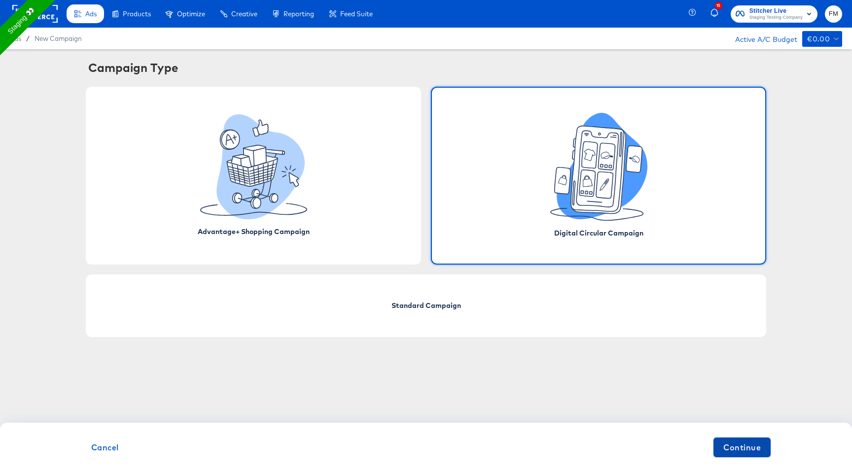
click at [756, 447] on span "Continue" at bounding box center [741, 448] width 37 height 14
